Goal: Task Accomplishment & Management: Manage account settings

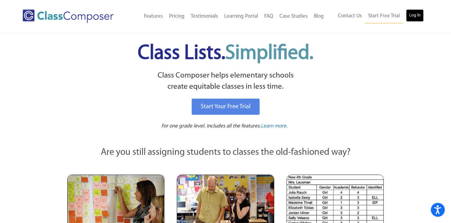
click at [418, 16] on link "Log In" at bounding box center [415, 15] width 18 height 12
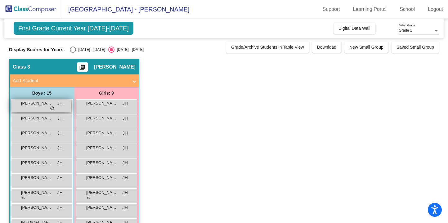
click at [41, 109] on div "Arjun [PERSON_NAME] lock do_not_disturb_alt" at bounding box center [40, 106] width 59 height 13
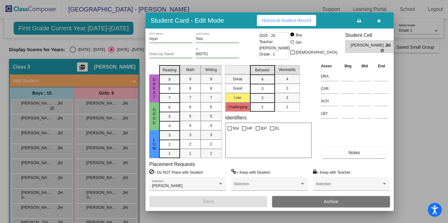
click at [230, 161] on div "Placement Requests = Do NOT Place with Student: Arjun Chaugule, Sohum Dave Sele…" at bounding box center [269, 178] width 241 height 35
click at [134, 40] on div at bounding box center [224, 111] width 448 height 223
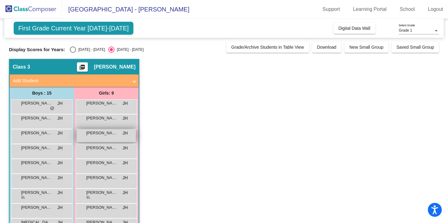
click at [106, 139] on div "Diana Kosior JH lock do_not_disturb_alt" at bounding box center [106, 135] width 59 height 13
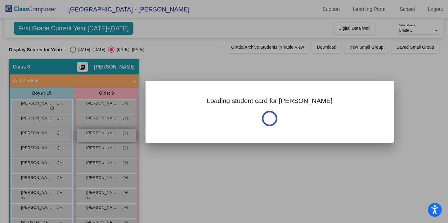
click at [106, 139] on div at bounding box center [224, 111] width 448 height 223
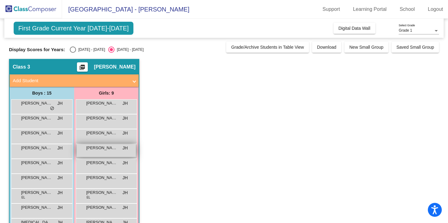
click at [104, 149] on span "Keira Saunders" at bounding box center [101, 148] width 31 height 6
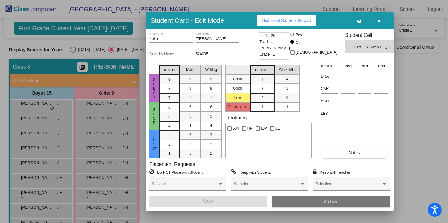
click at [397, 85] on div at bounding box center [224, 111] width 448 height 223
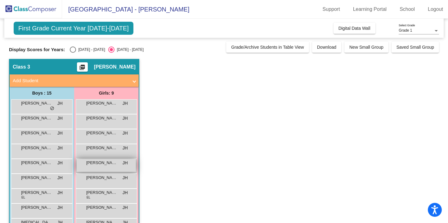
click at [134, 159] on div "Nivaaz Sagoo JH lock do_not_disturb_alt" at bounding box center [106, 165] width 59 height 13
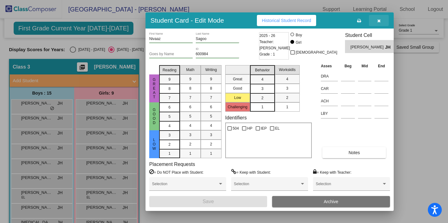
click at [379, 20] on icon "button" at bounding box center [379, 21] width 3 height 4
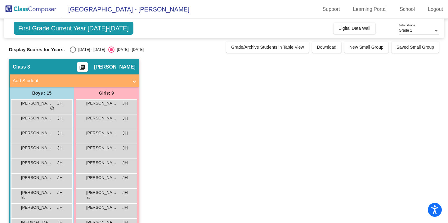
click at [318, 110] on app-classroom "Class 3 picture_as_pdf Julie Higgins Add Student First Name Last Name Student I…" at bounding box center [224, 196] width 430 height 274
